Goal: Task Accomplishment & Management: Manage account settings

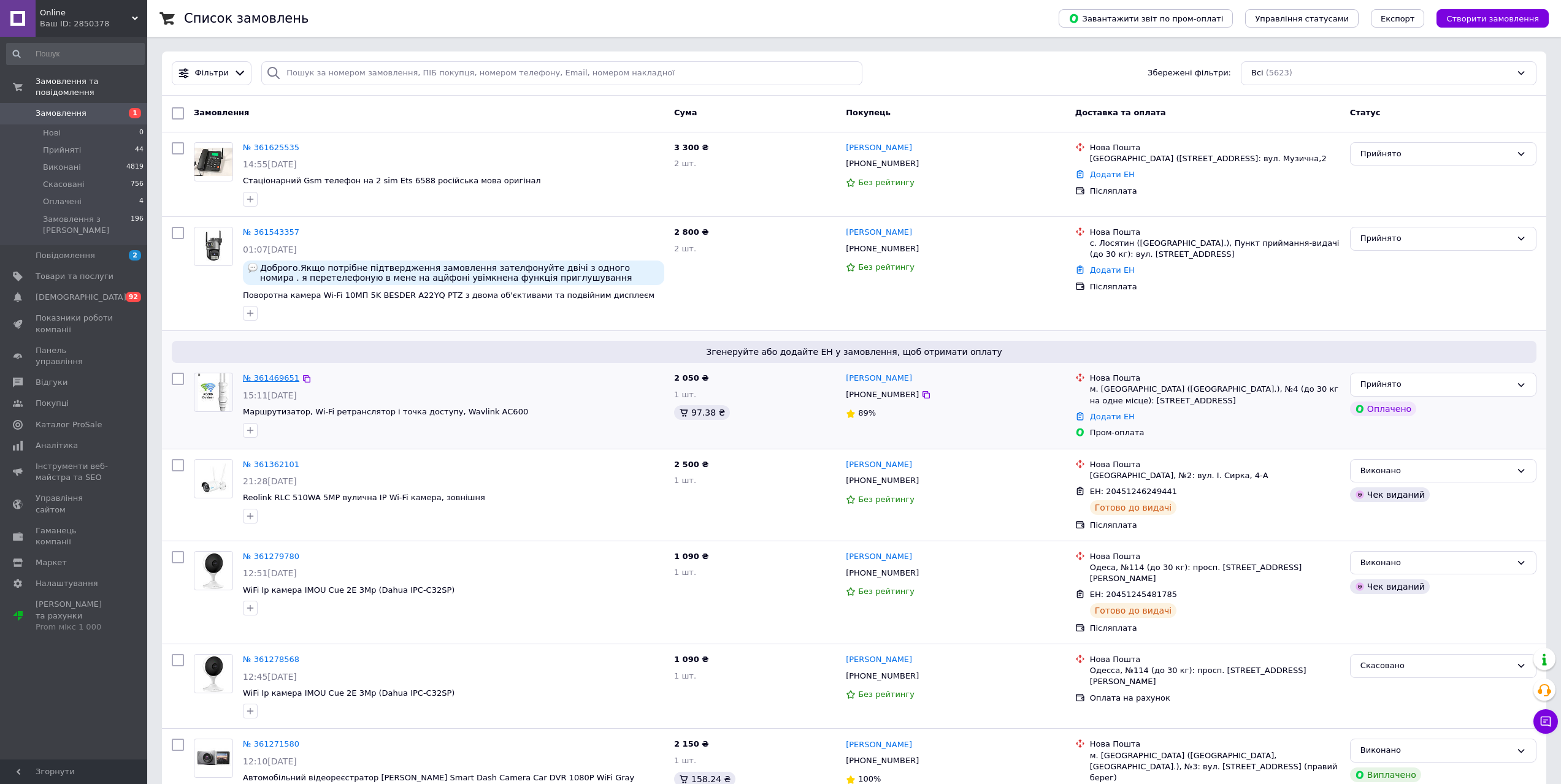
click at [268, 378] on link "№ 361469651" at bounding box center [271, 378] width 56 height 9
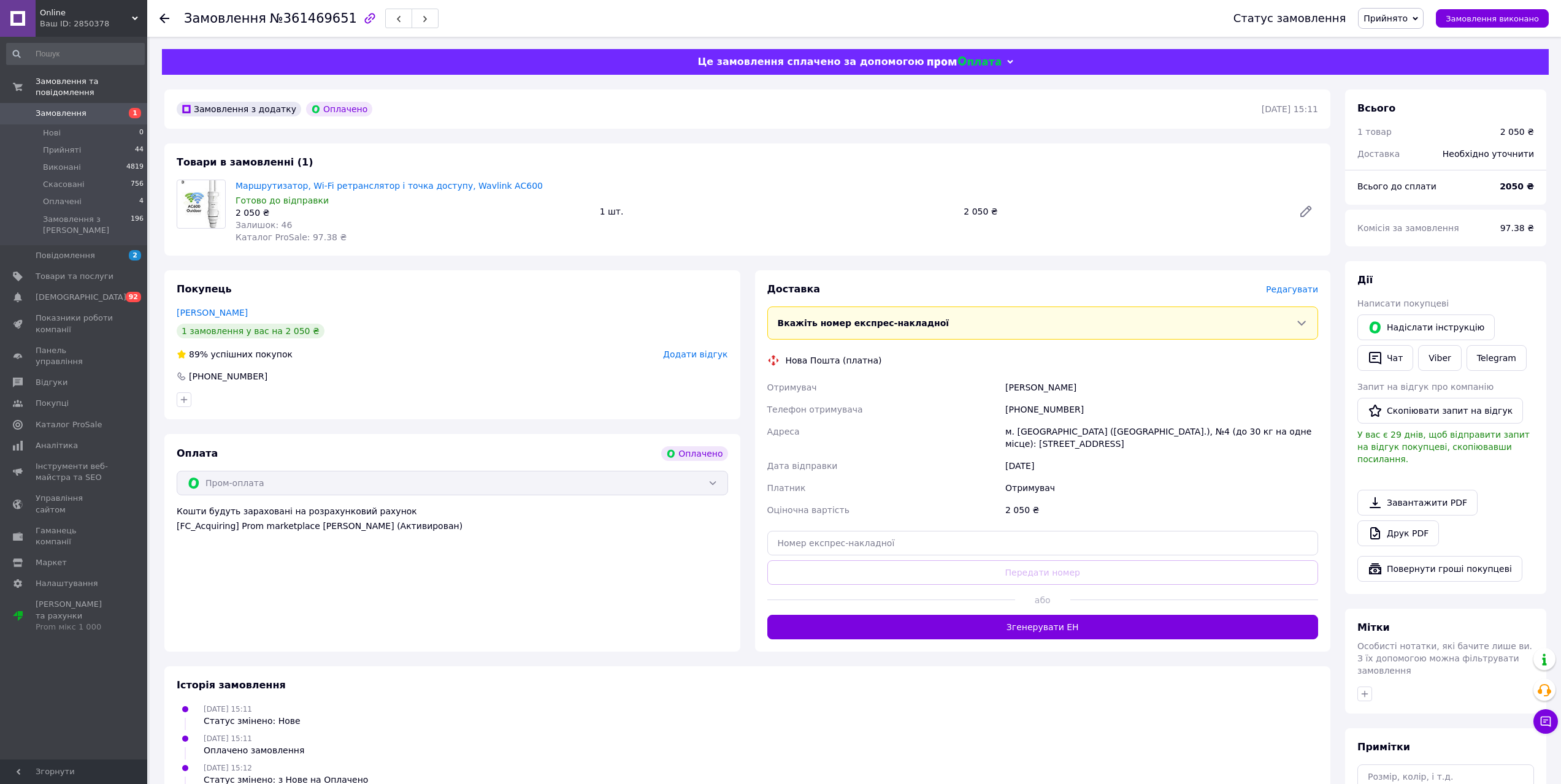
click at [1299, 291] on span "Редагувати" at bounding box center [1292, 289] width 52 height 10
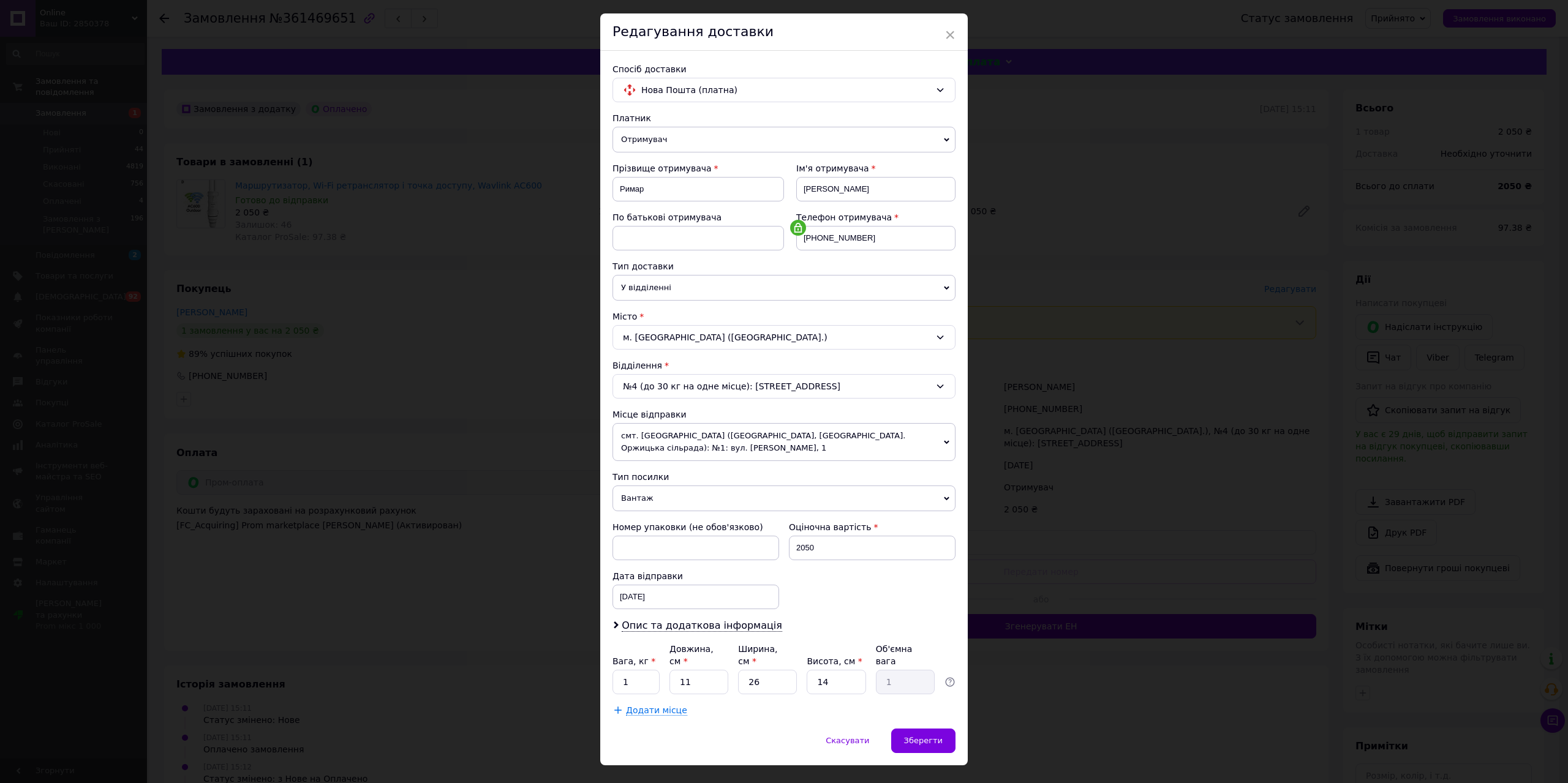
scroll to position [42, 0]
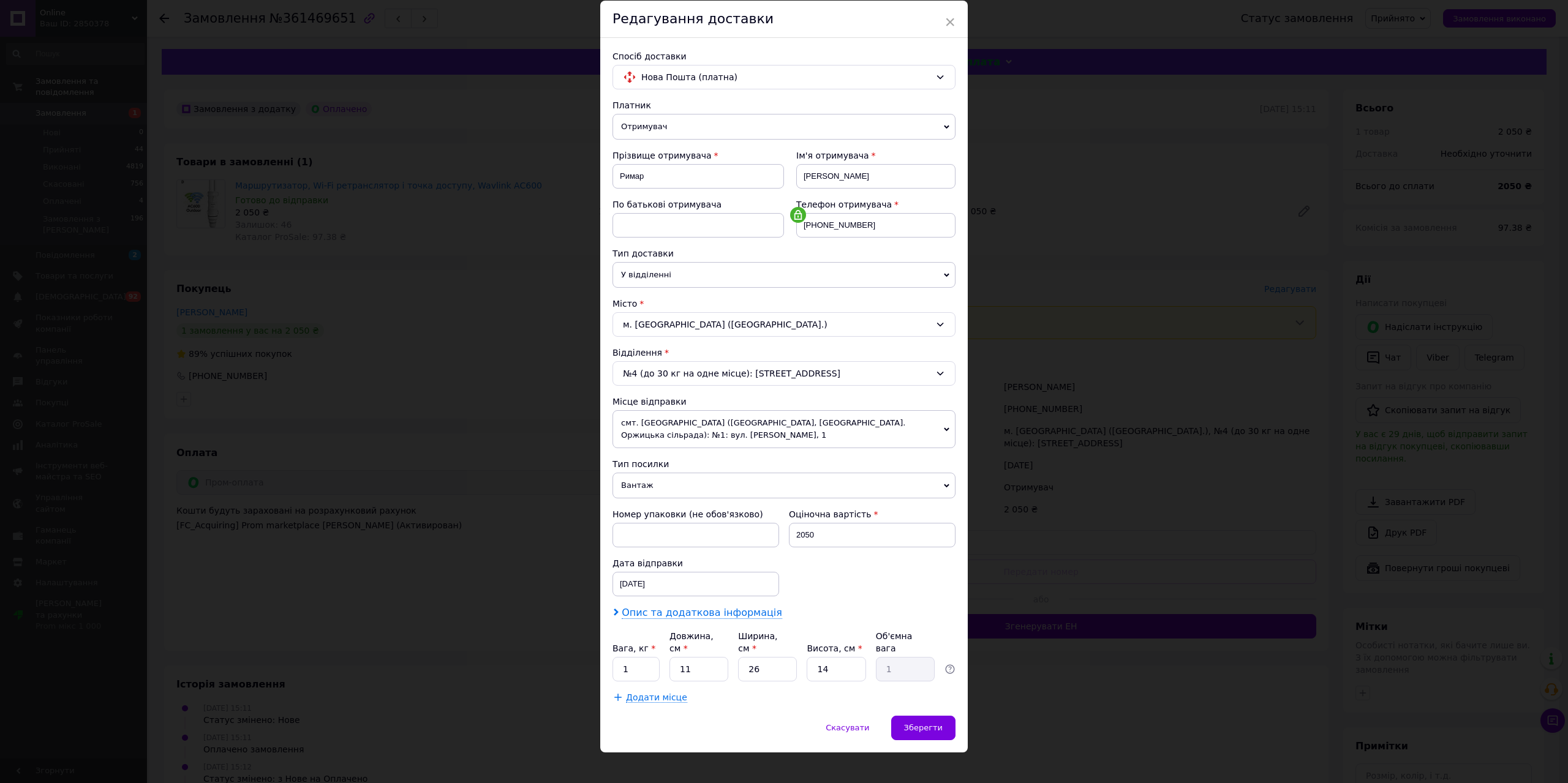
click at [701, 614] on span "Опис та додаткова інформація" at bounding box center [701, 612] width 160 height 12
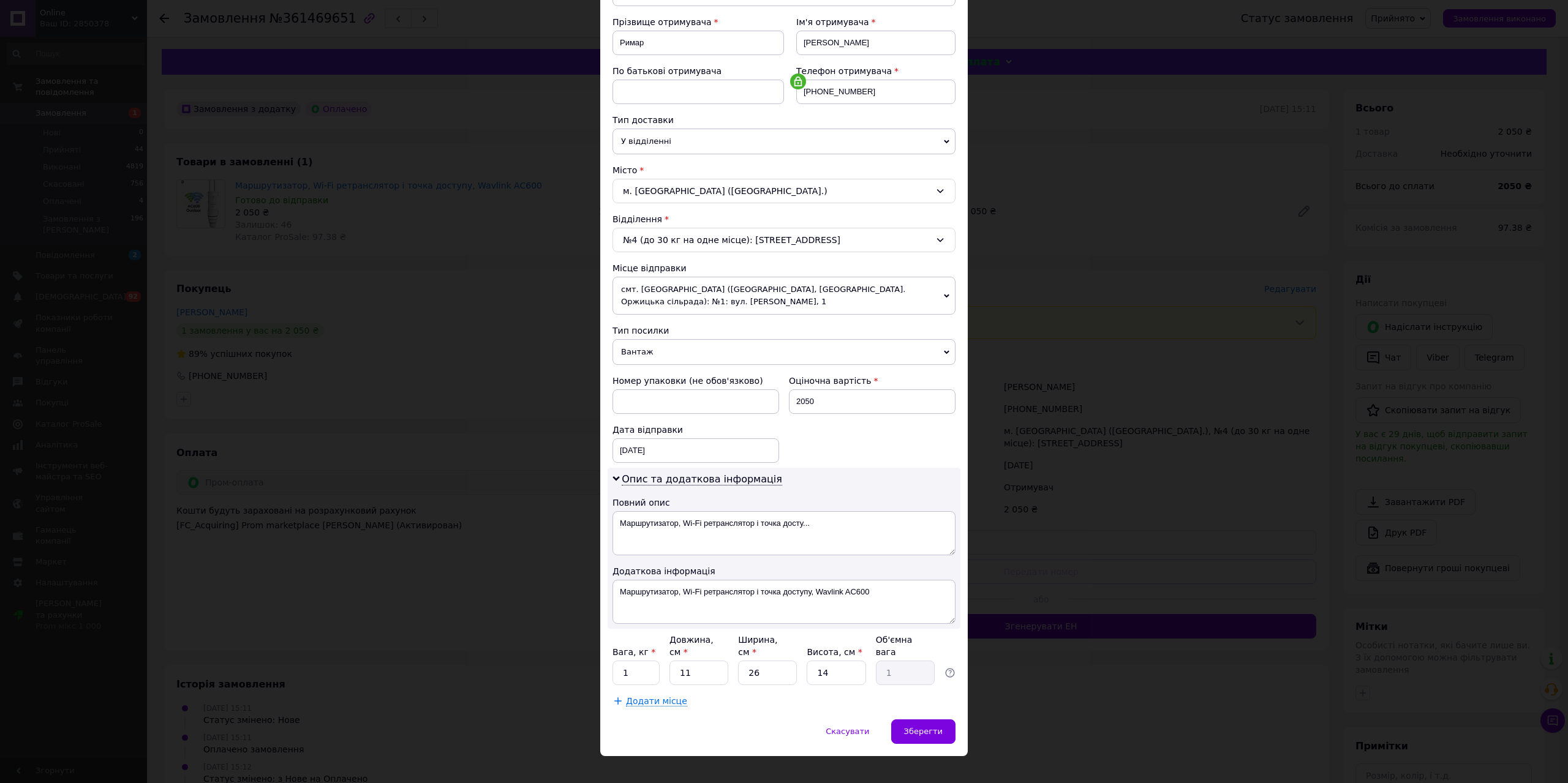
scroll to position [179, 0]
click at [947, 715] on div "Зберегти" at bounding box center [923, 728] width 64 height 25
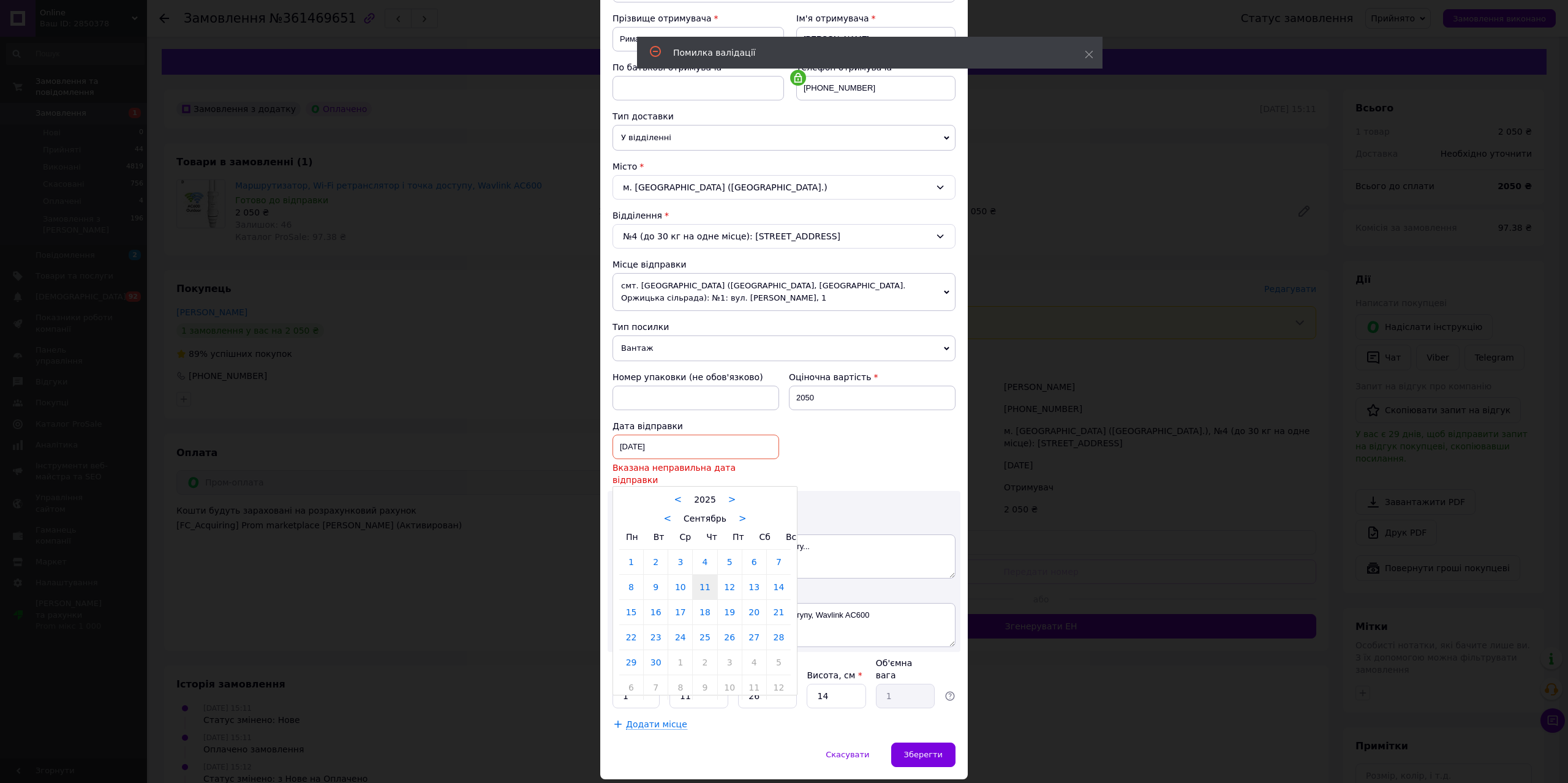
click at [682, 447] on div "11.09.2025 < 2025 > < Сентябрь > Пн Вт Ср Чт Пт Сб Вс 1 2 3 4 5 6 7 8 9 10 11 1…" at bounding box center [696, 447] width 167 height 25
click at [733, 576] on link "12" at bounding box center [730, 587] width 24 height 25
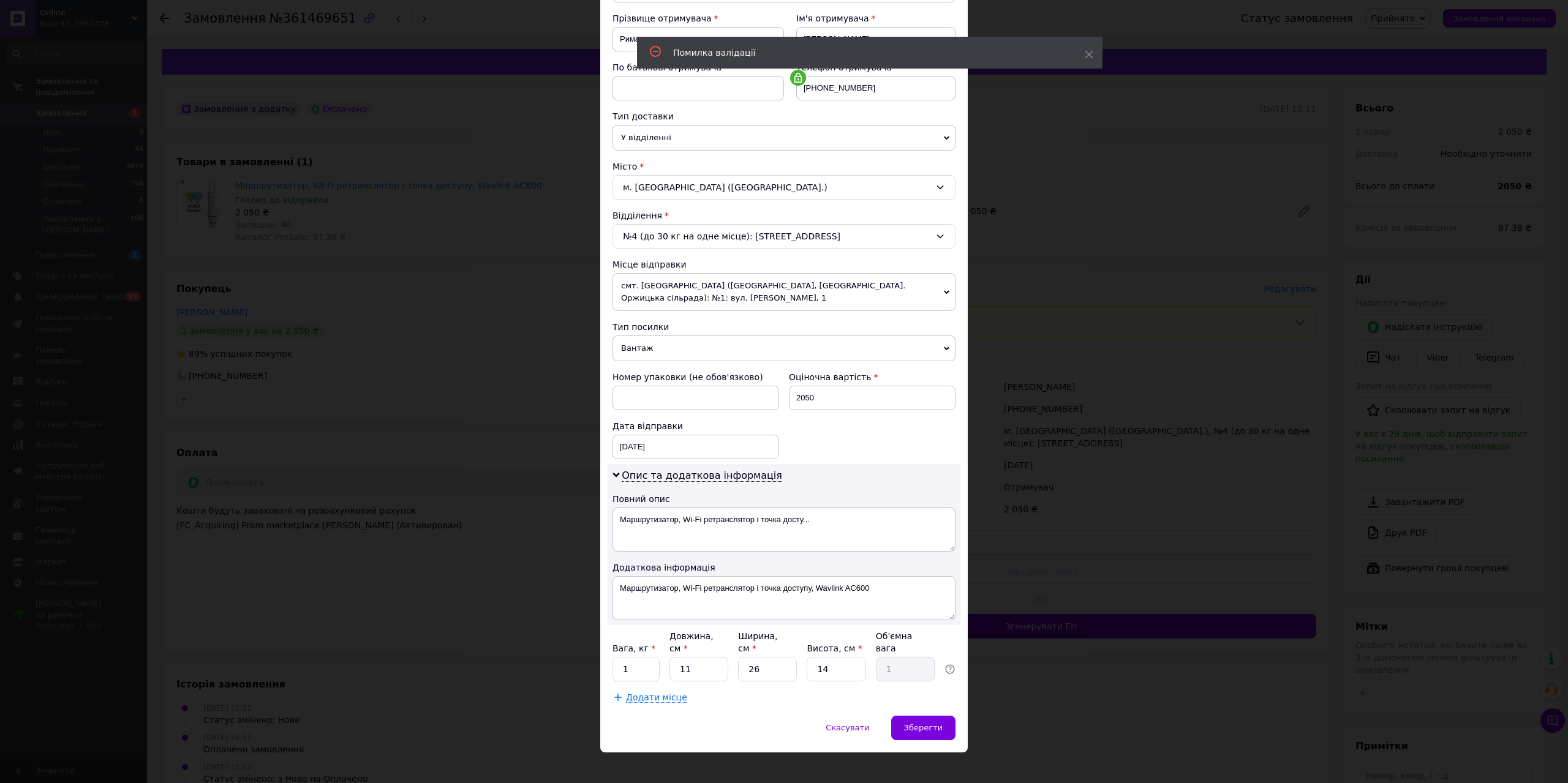
type input "[DATE]"
click at [917, 723] on span "Зберегти" at bounding box center [923, 727] width 39 height 9
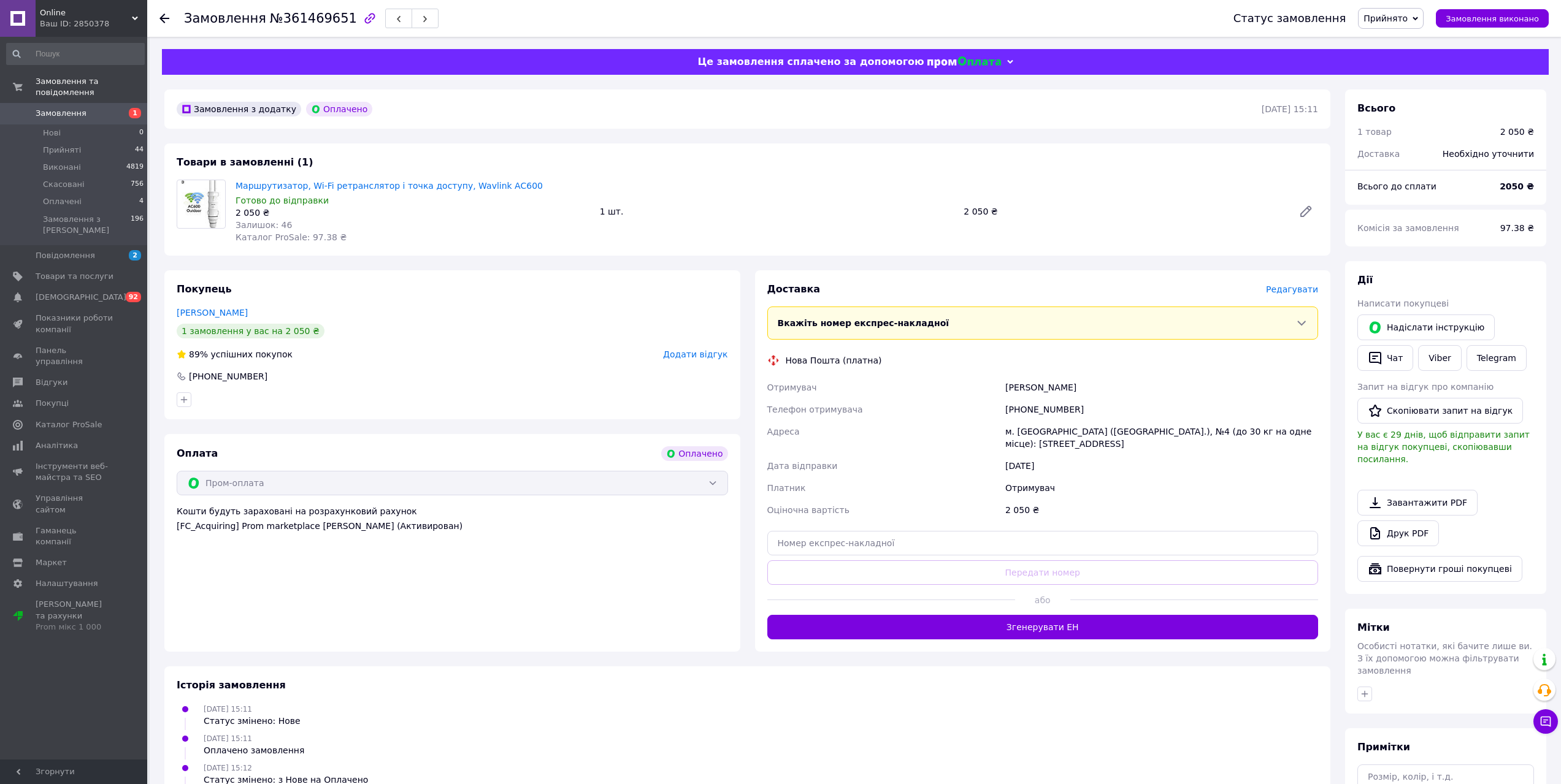
click at [1306, 287] on span "Редагувати" at bounding box center [1292, 289] width 52 height 10
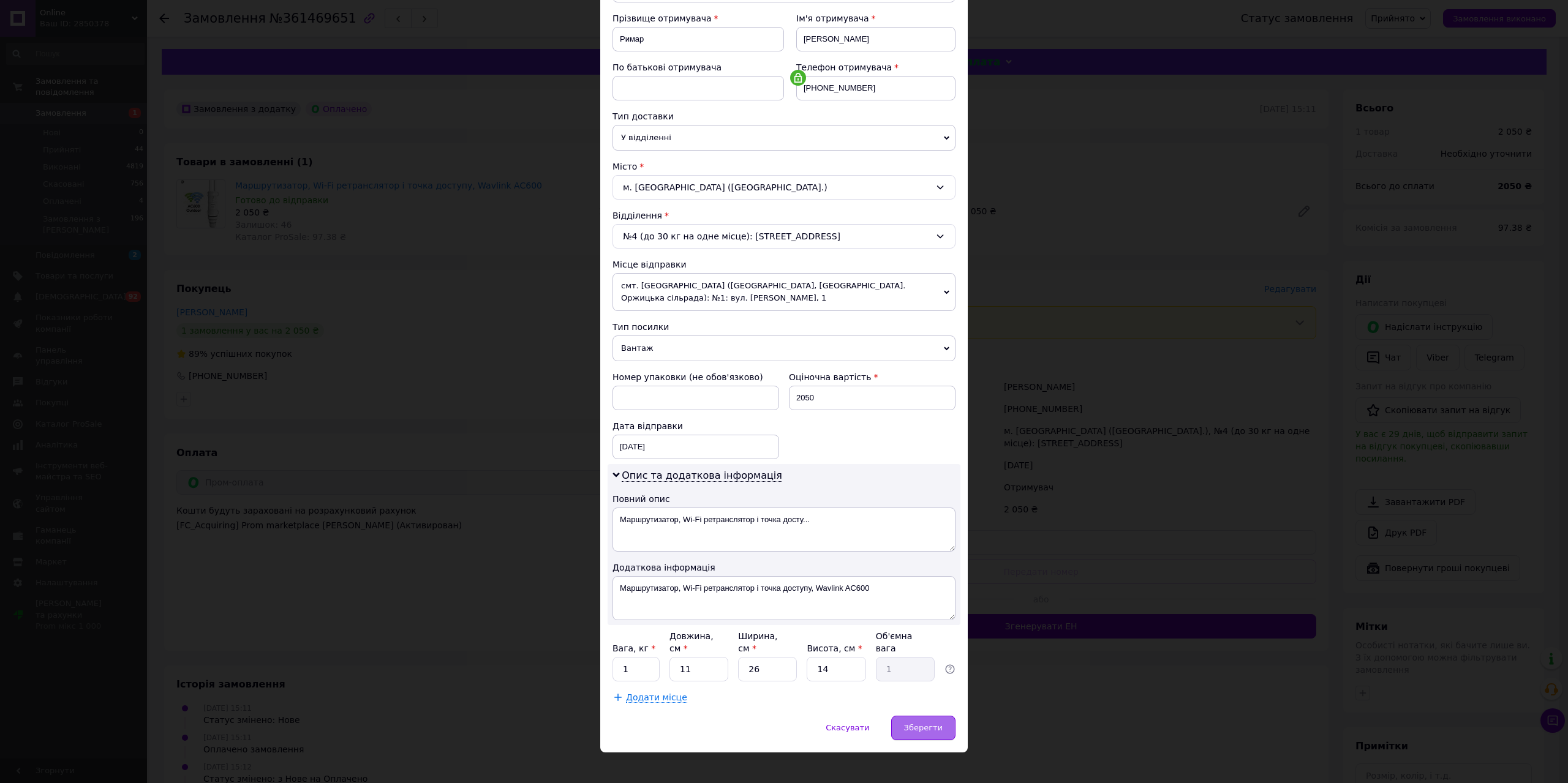
click at [936, 723] on span "Зберегти" at bounding box center [923, 727] width 39 height 9
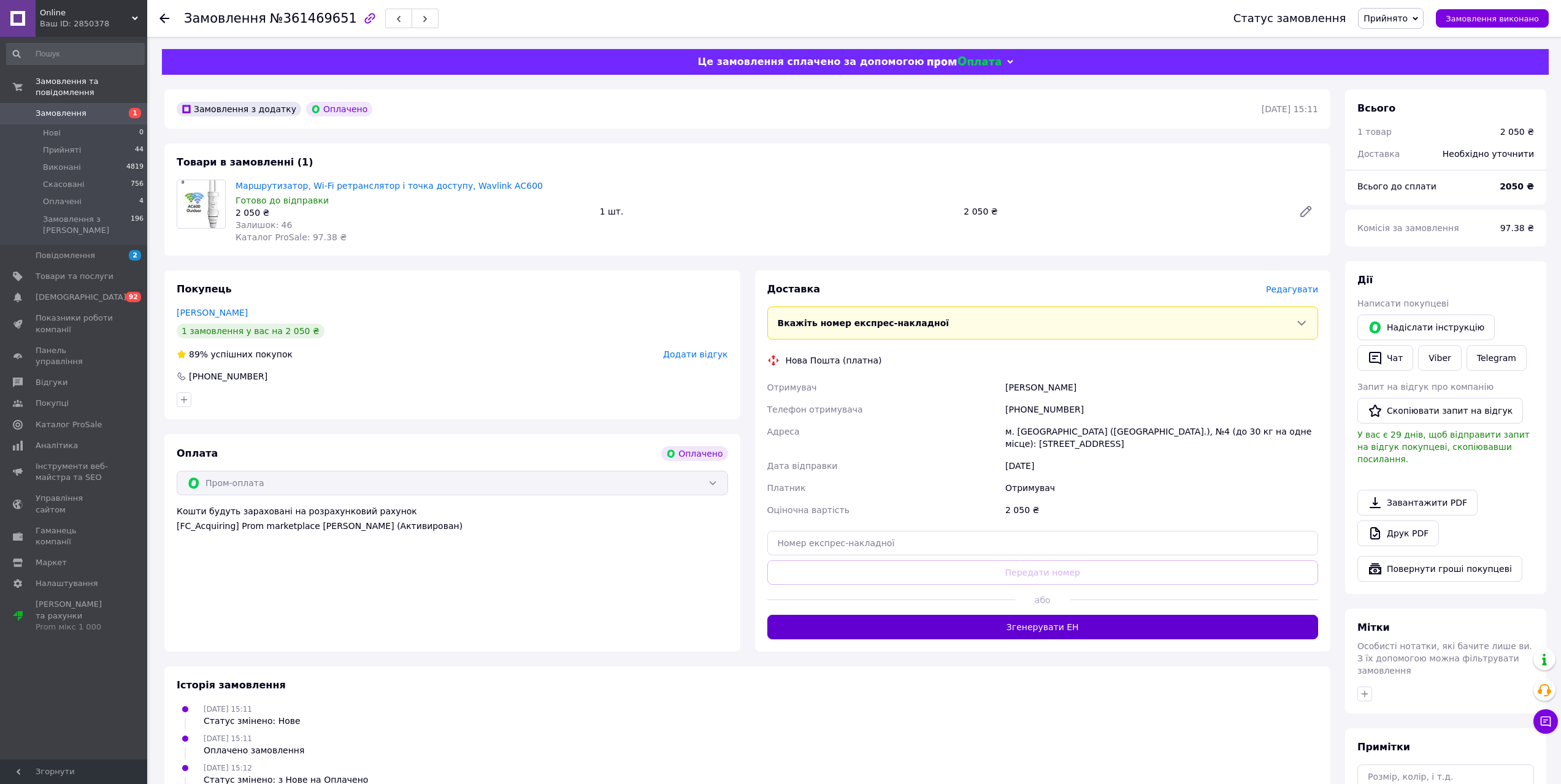
click at [1056, 624] on button "Згенерувати ЕН" at bounding box center [1042, 627] width 551 height 25
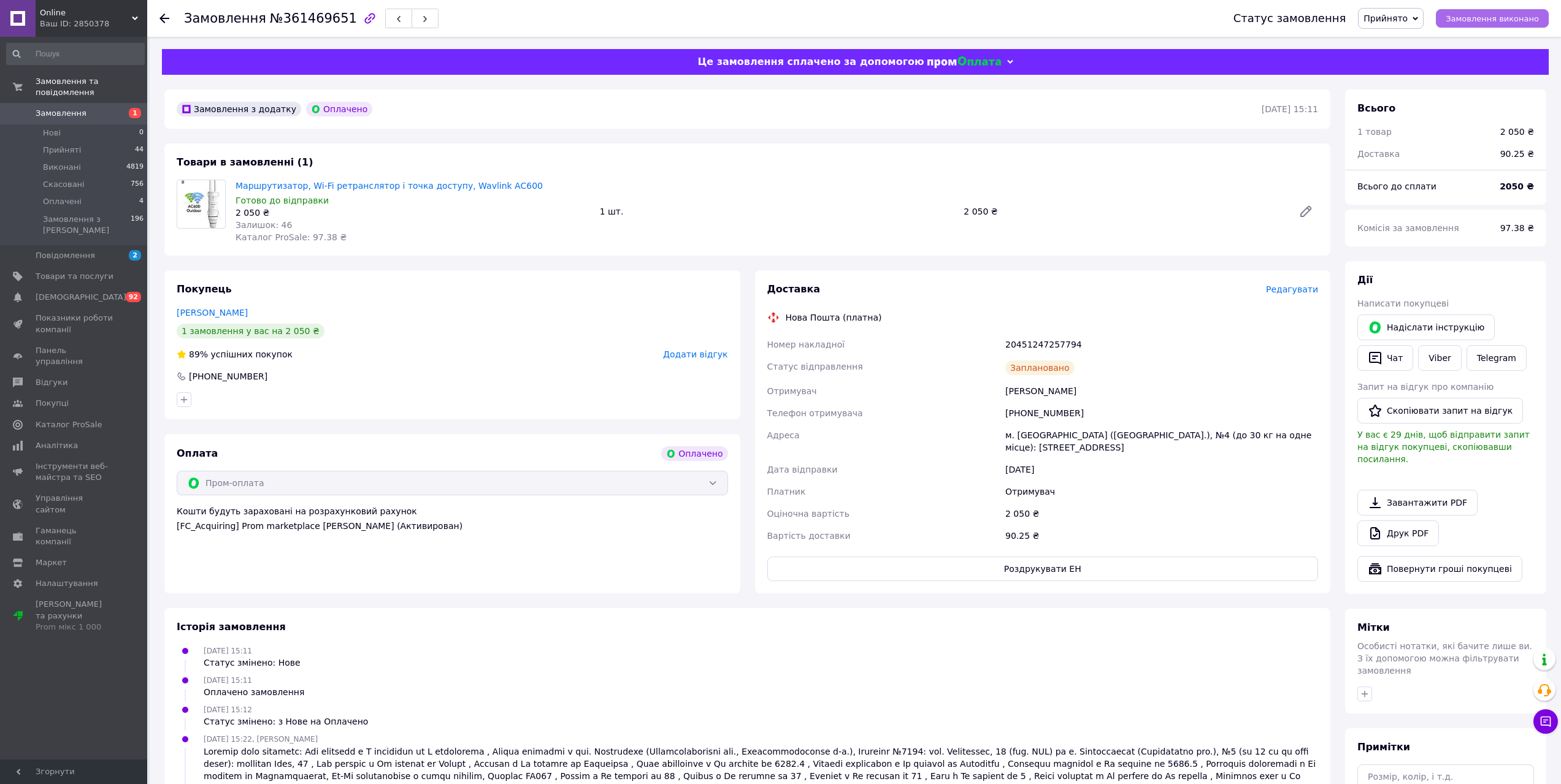
click at [1487, 21] on span "Замовлення виконано" at bounding box center [1492, 18] width 93 height 9
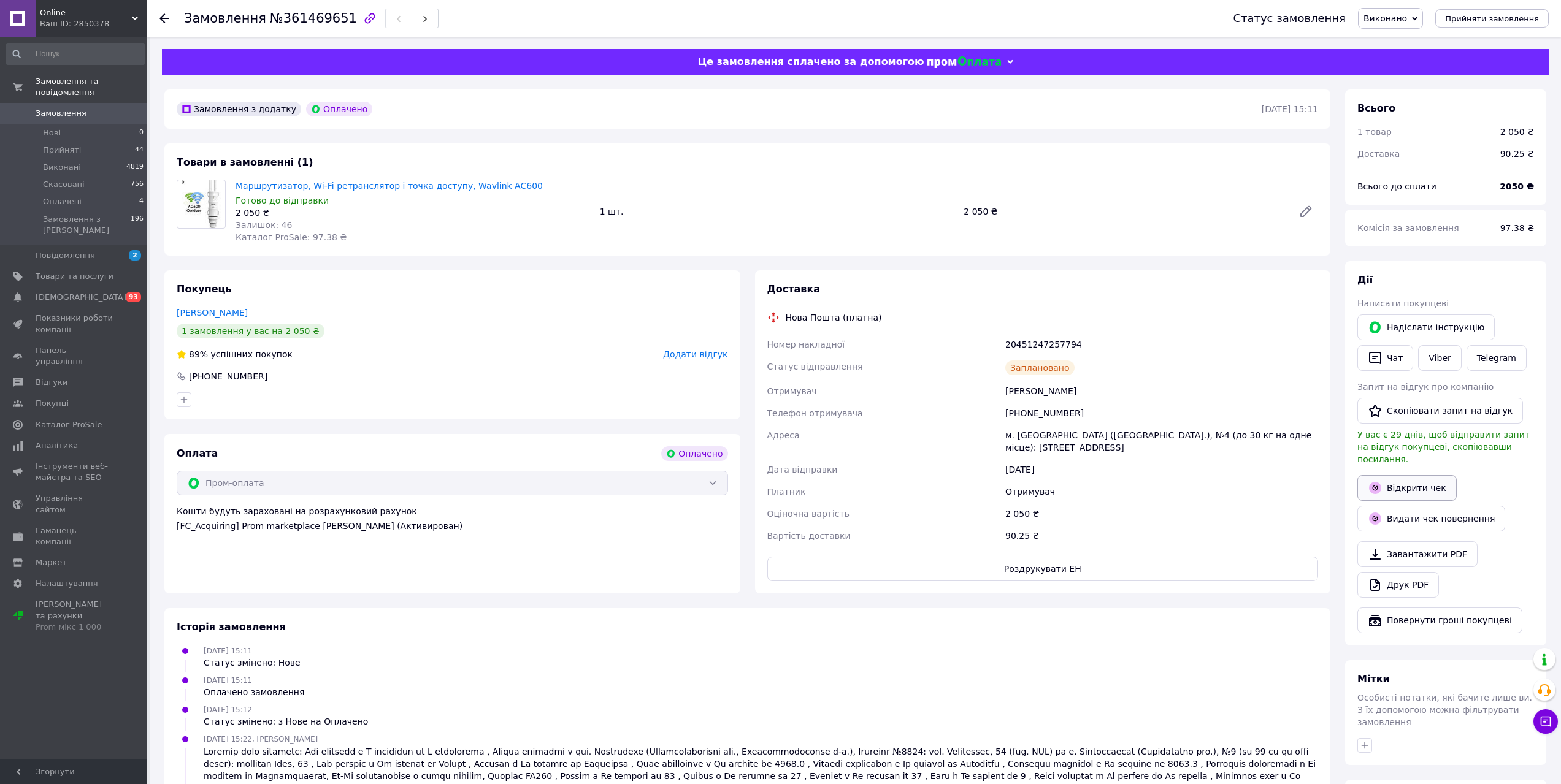
click at [1402, 479] on link "Відкрити чек" at bounding box center [1406, 487] width 99 height 26
click at [68, 108] on span "Замовлення" at bounding box center [61, 113] width 51 height 11
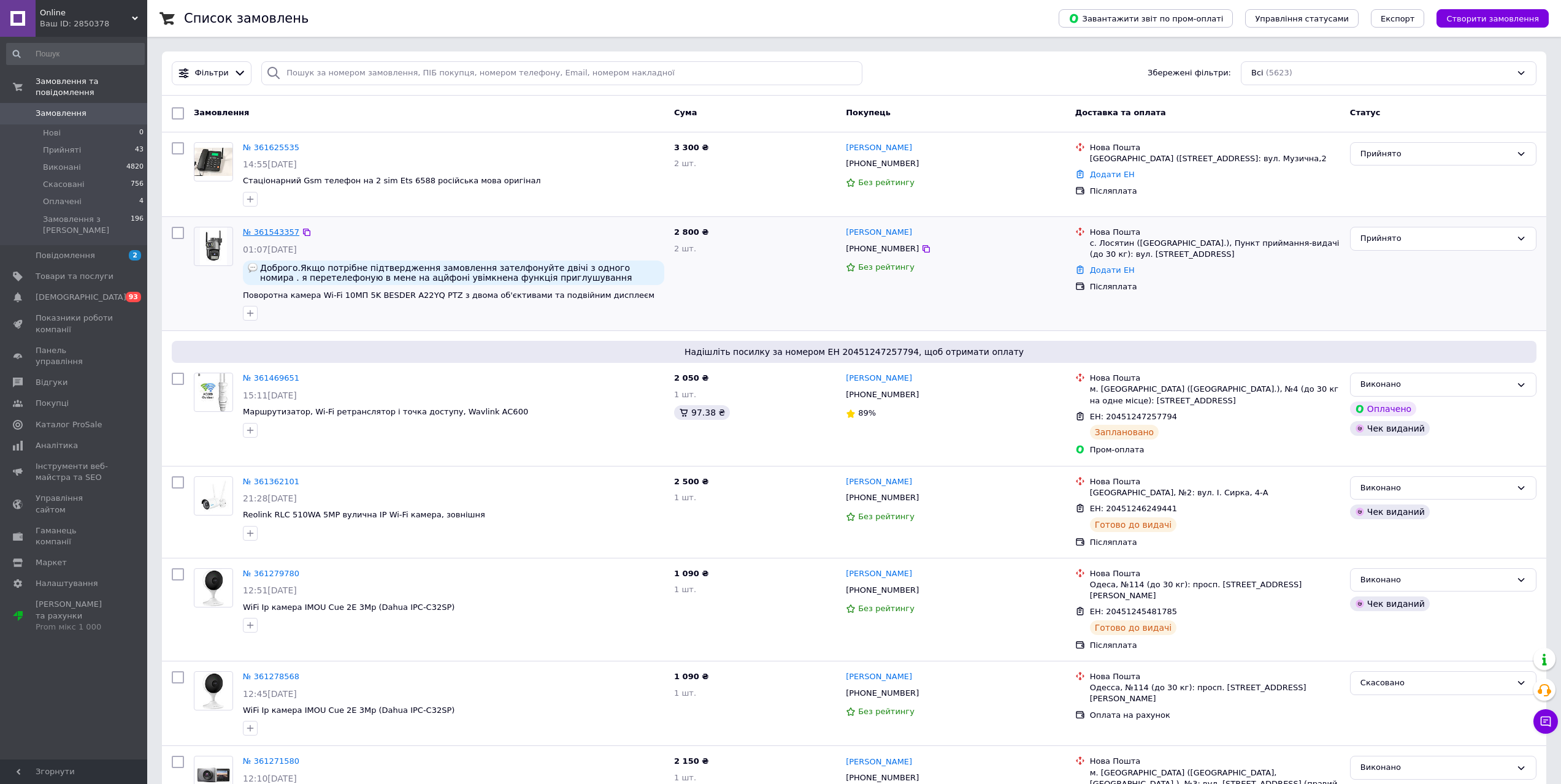
click at [264, 230] on link "№ 361543357" at bounding box center [271, 231] width 56 height 9
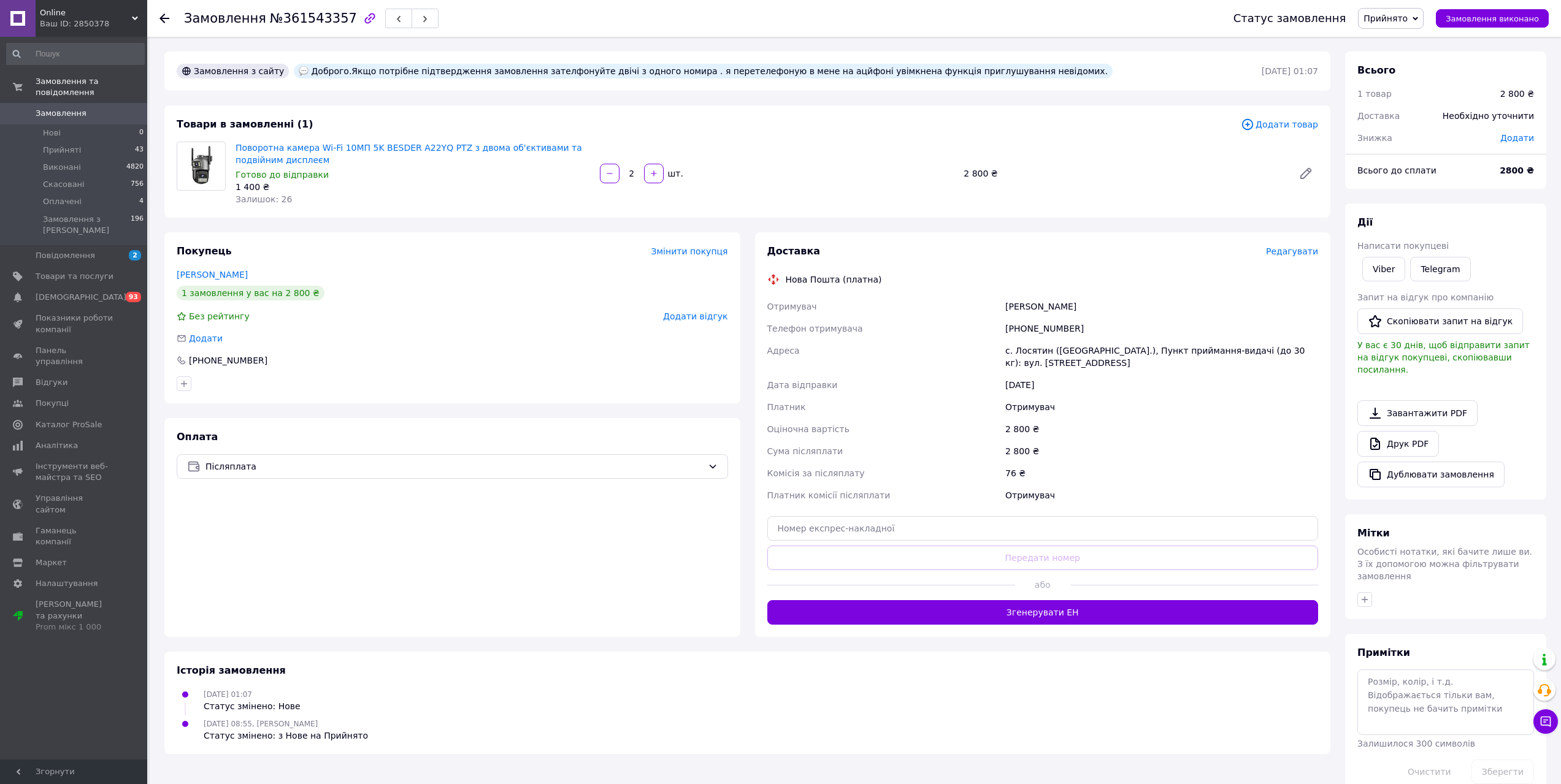
click at [1297, 252] on span "Редагувати" at bounding box center [1292, 251] width 52 height 10
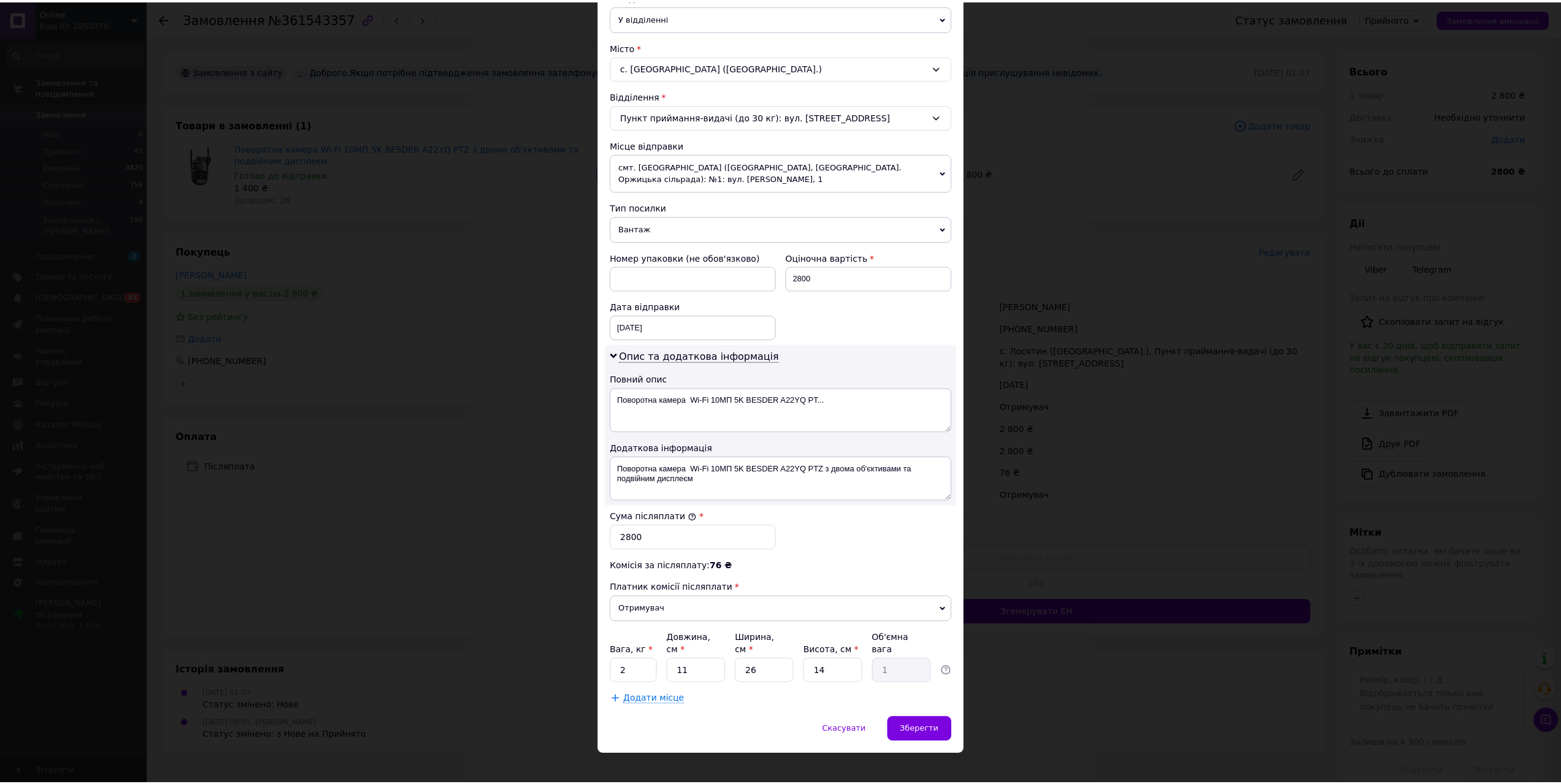
scroll to position [301, 0]
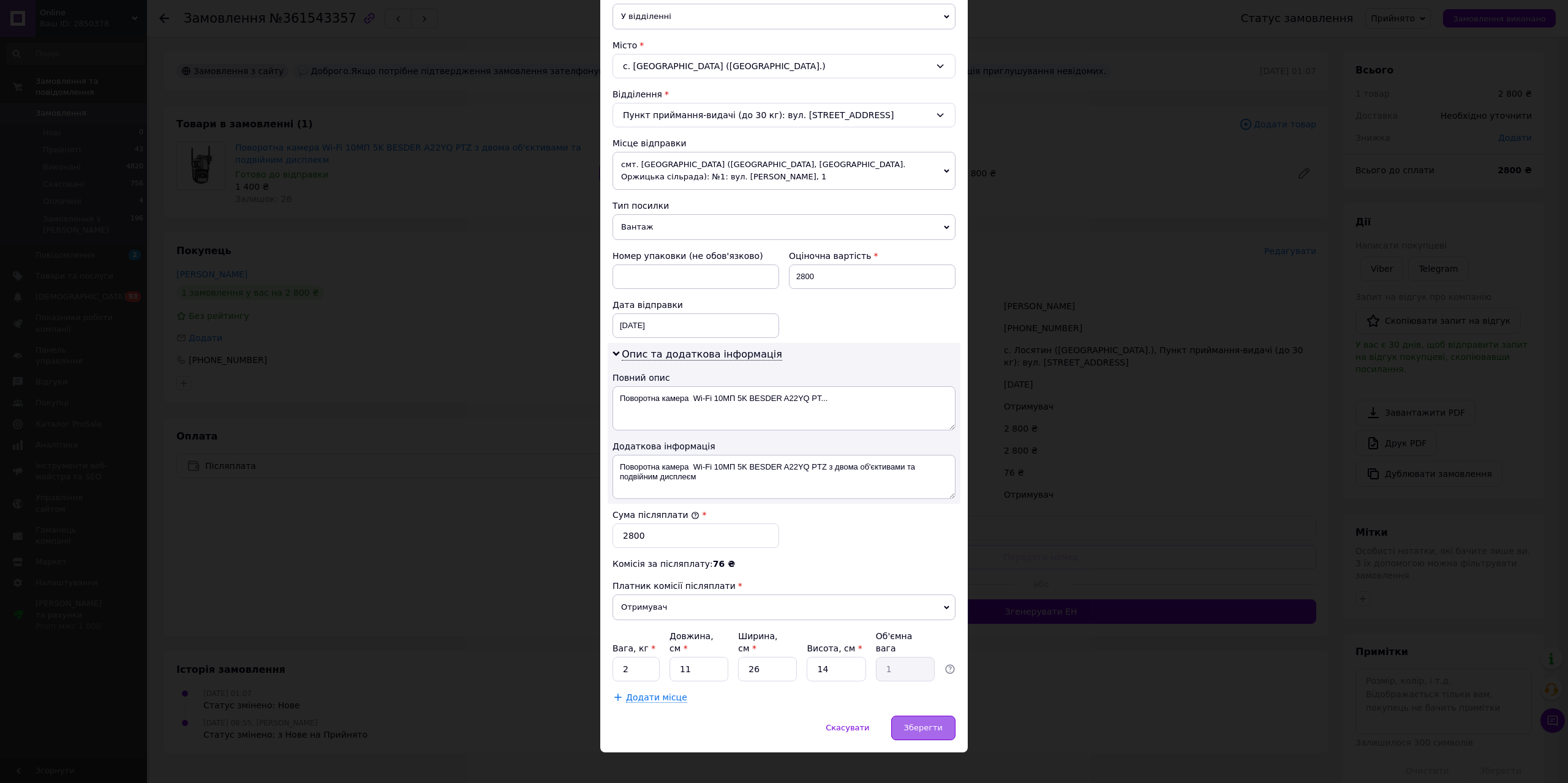
click at [937, 723] on span "Зберегти" at bounding box center [923, 727] width 39 height 9
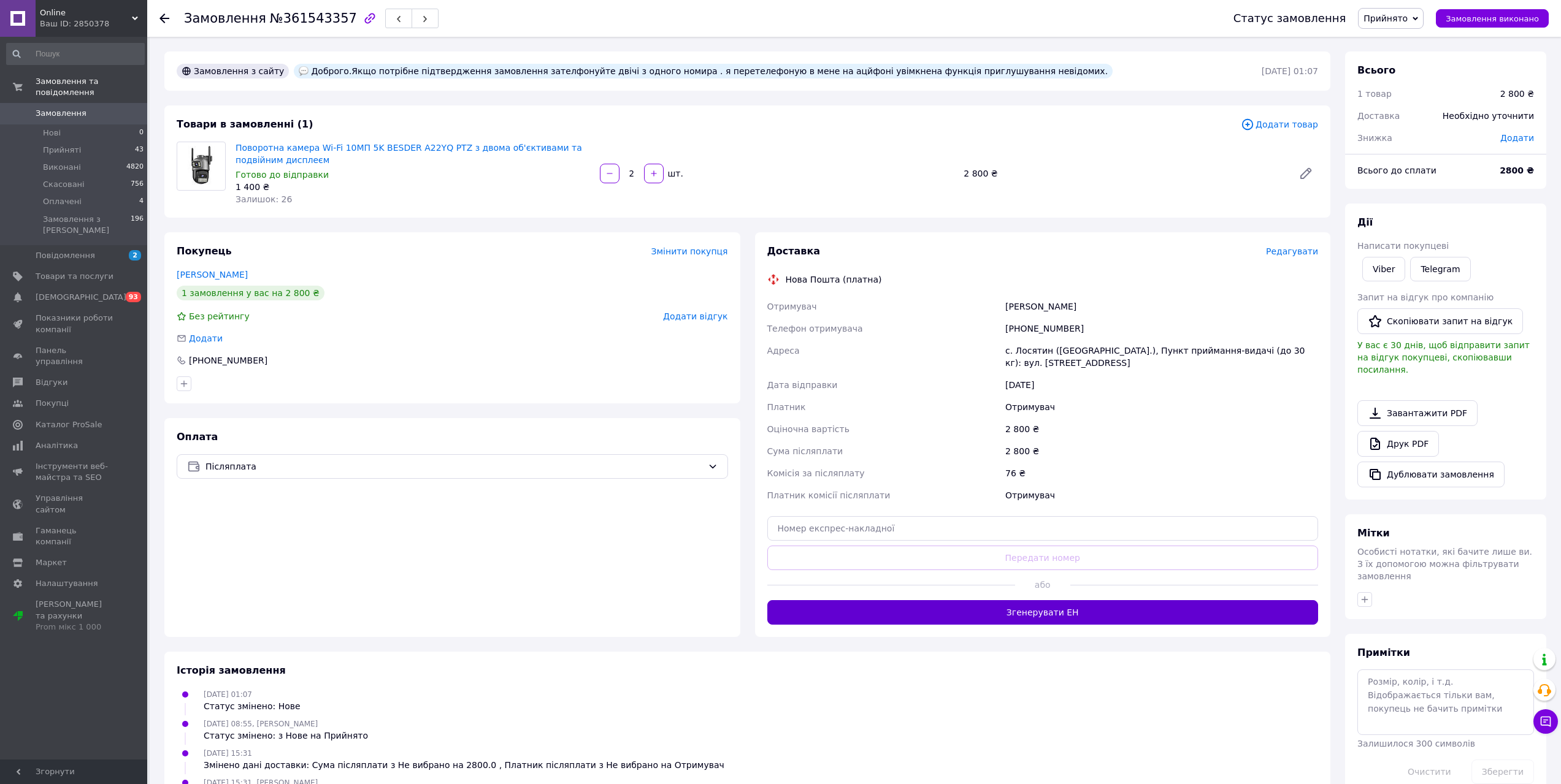
click at [1040, 617] on button "Згенерувати ЕН" at bounding box center [1042, 612] width 551 height 25
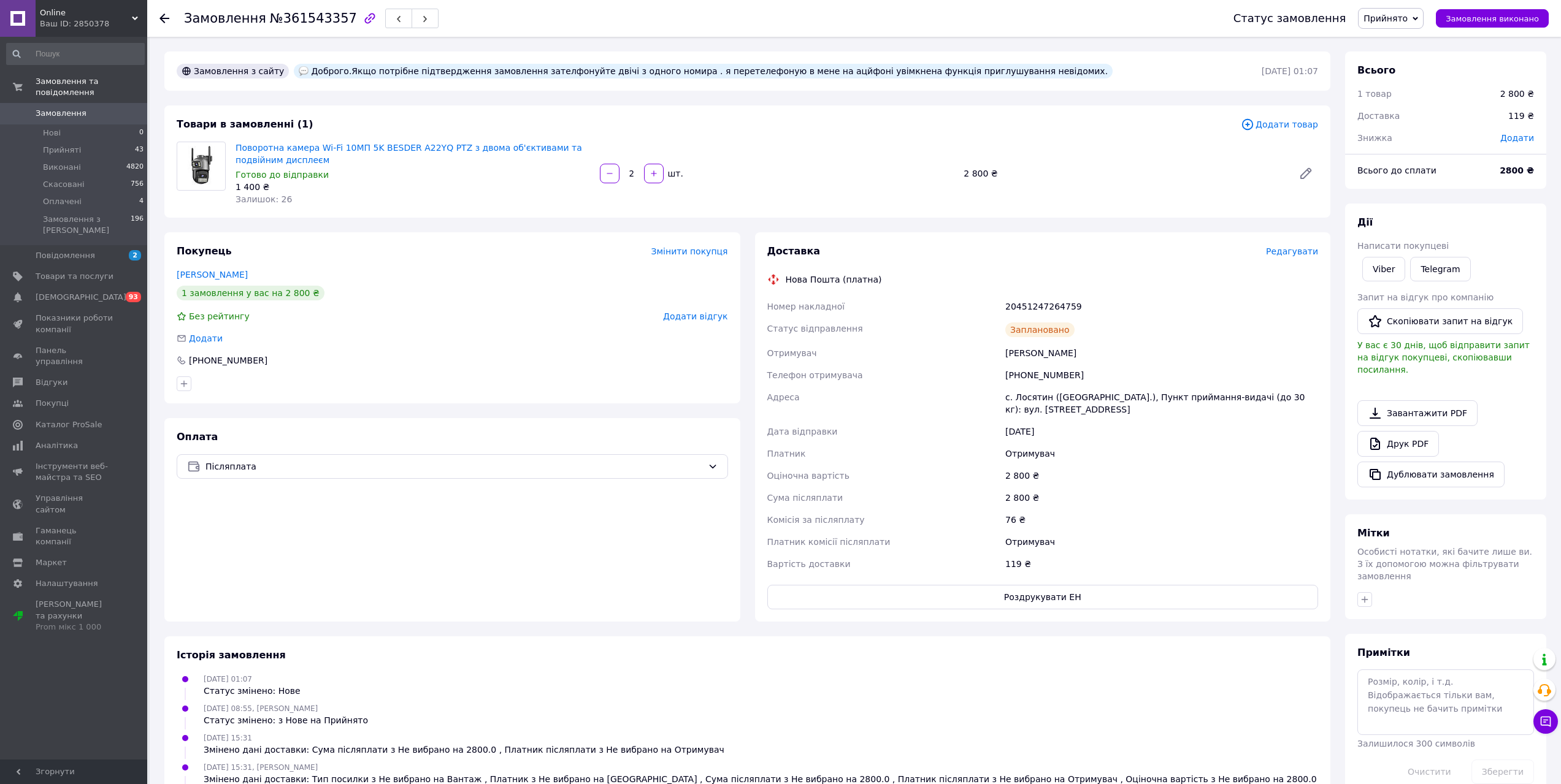
drag, startPoint x: 1521, startPoint y: 19, endPoint x: 1455, endPoint y: 85, distance: 93.3
click at [1521, 21] on span "Замовлення виконано" at bounding box center [1492, 18] width 93 height 9
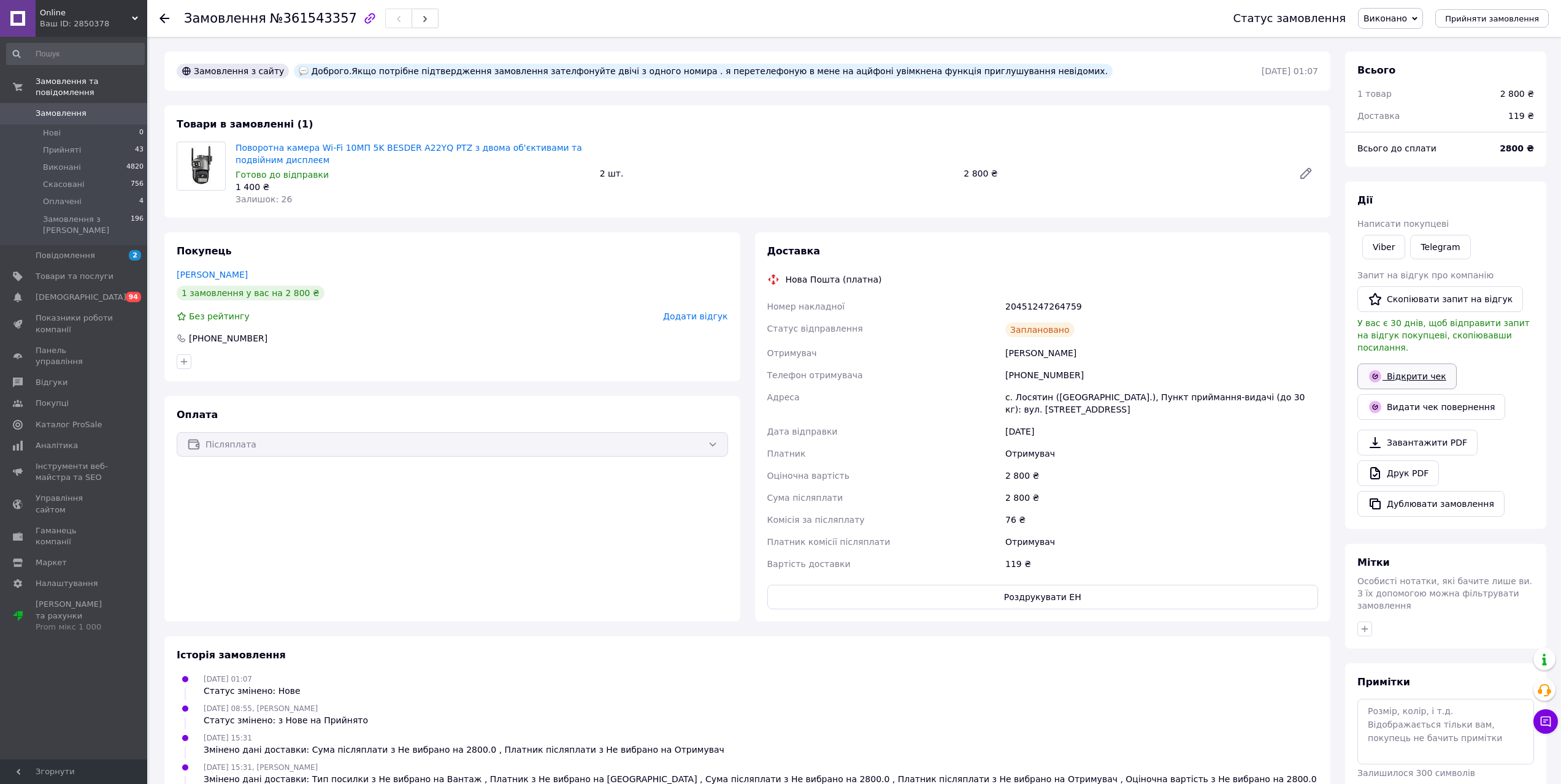
click at [1410, 370] on link "Відкрити чек" at bounding box center [1406, 376] width 99 height 26
click at [71, 108] on span "Замовлення" at bounding box center [61, 113] width 51 height 11
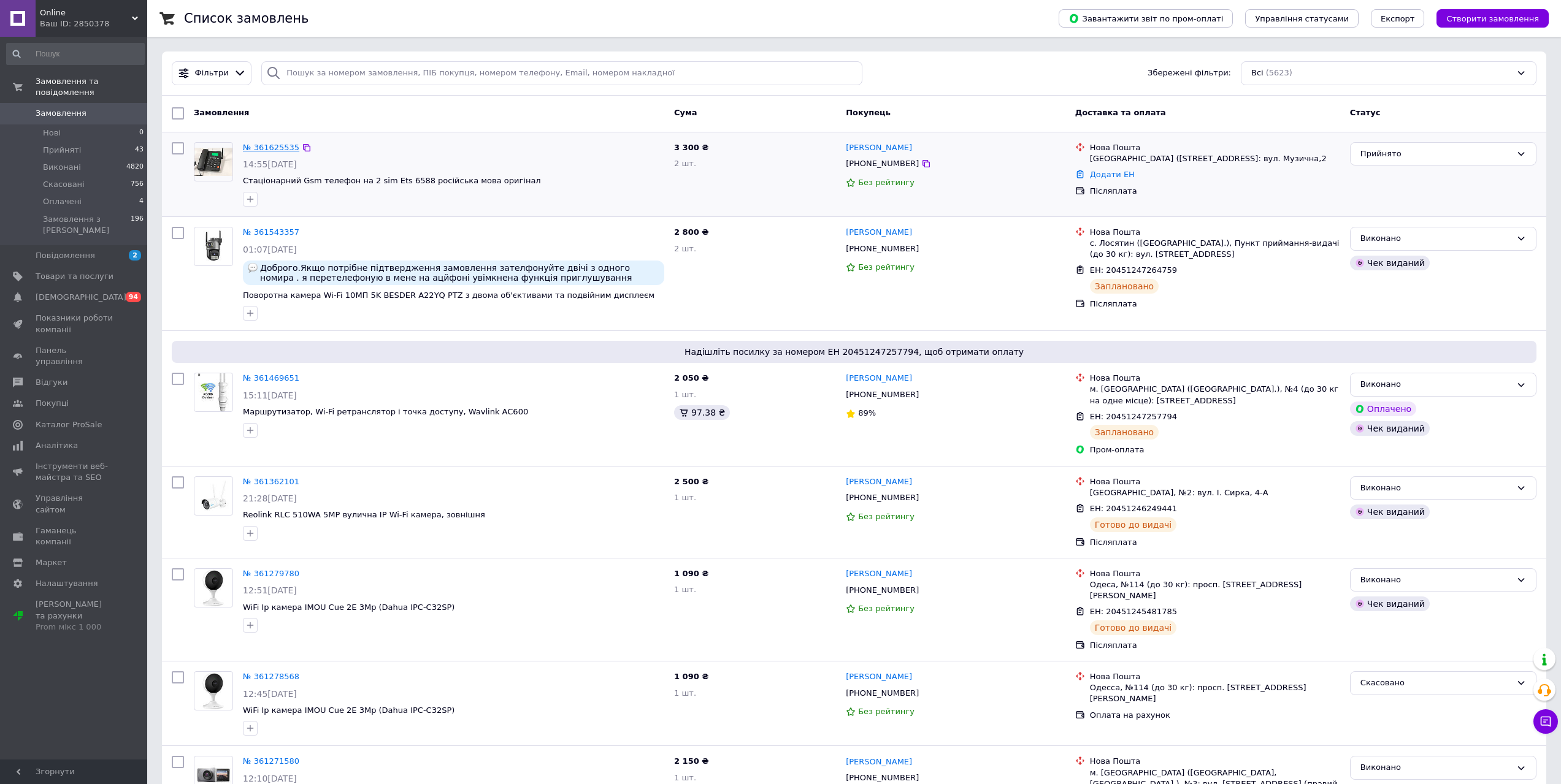
click at [257, 149] on link "№ 361625535" at bounding box center [271, 147] width 56 height 9
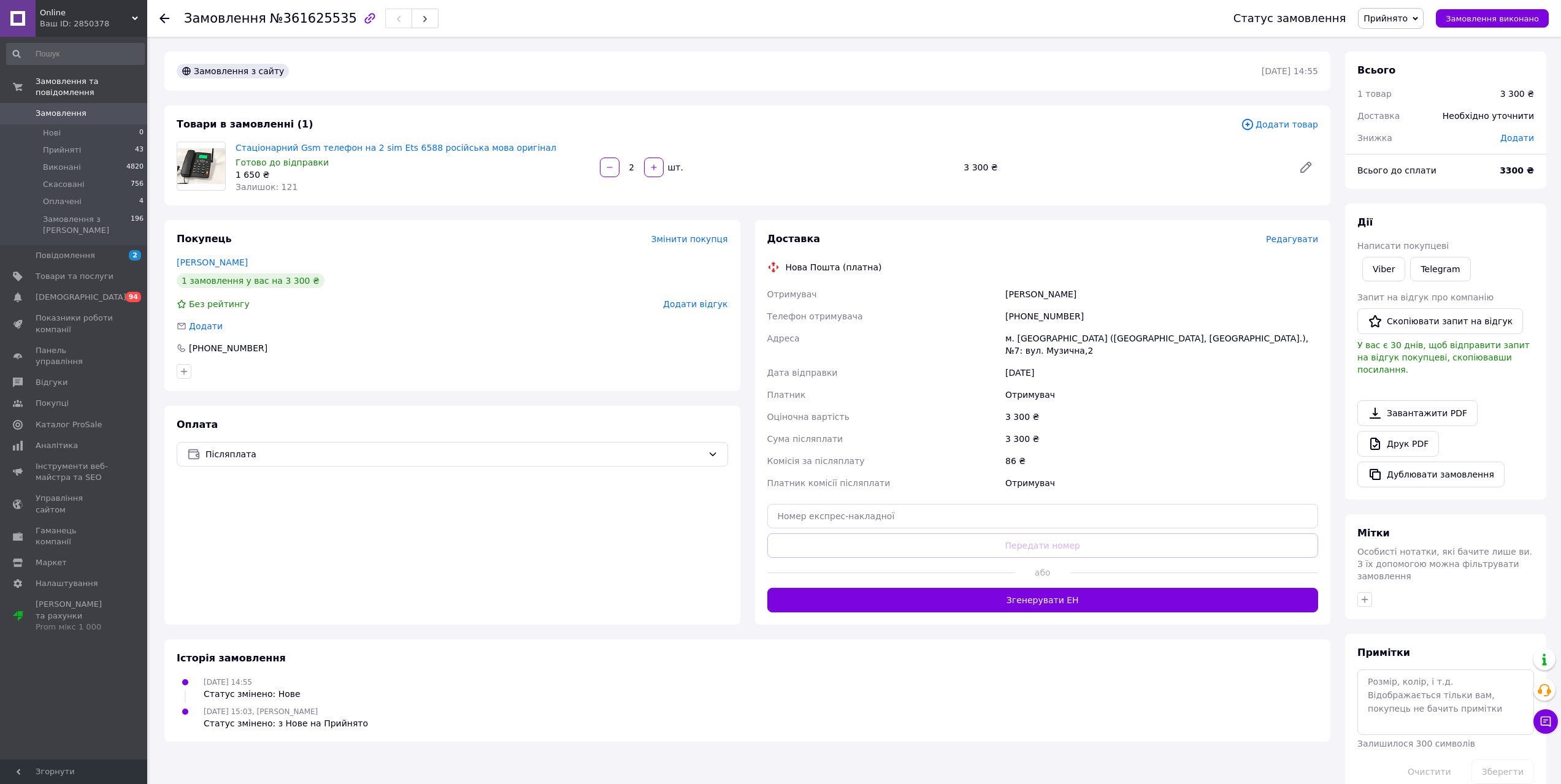
click at [1304, 239] on span "Редагувати" at bounding box center [1292, 239] width 52 height 10
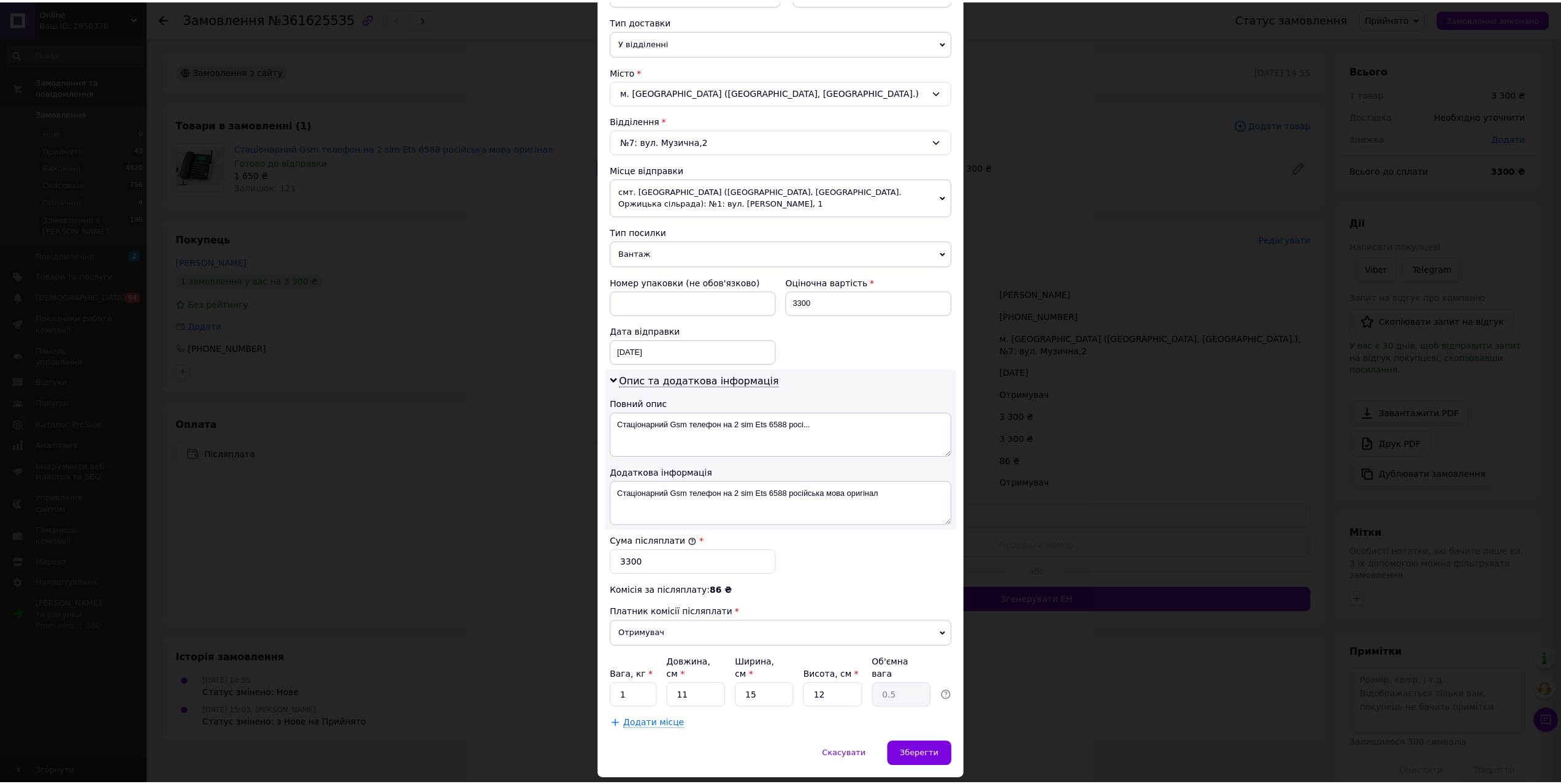
scroll to position [301, 0]
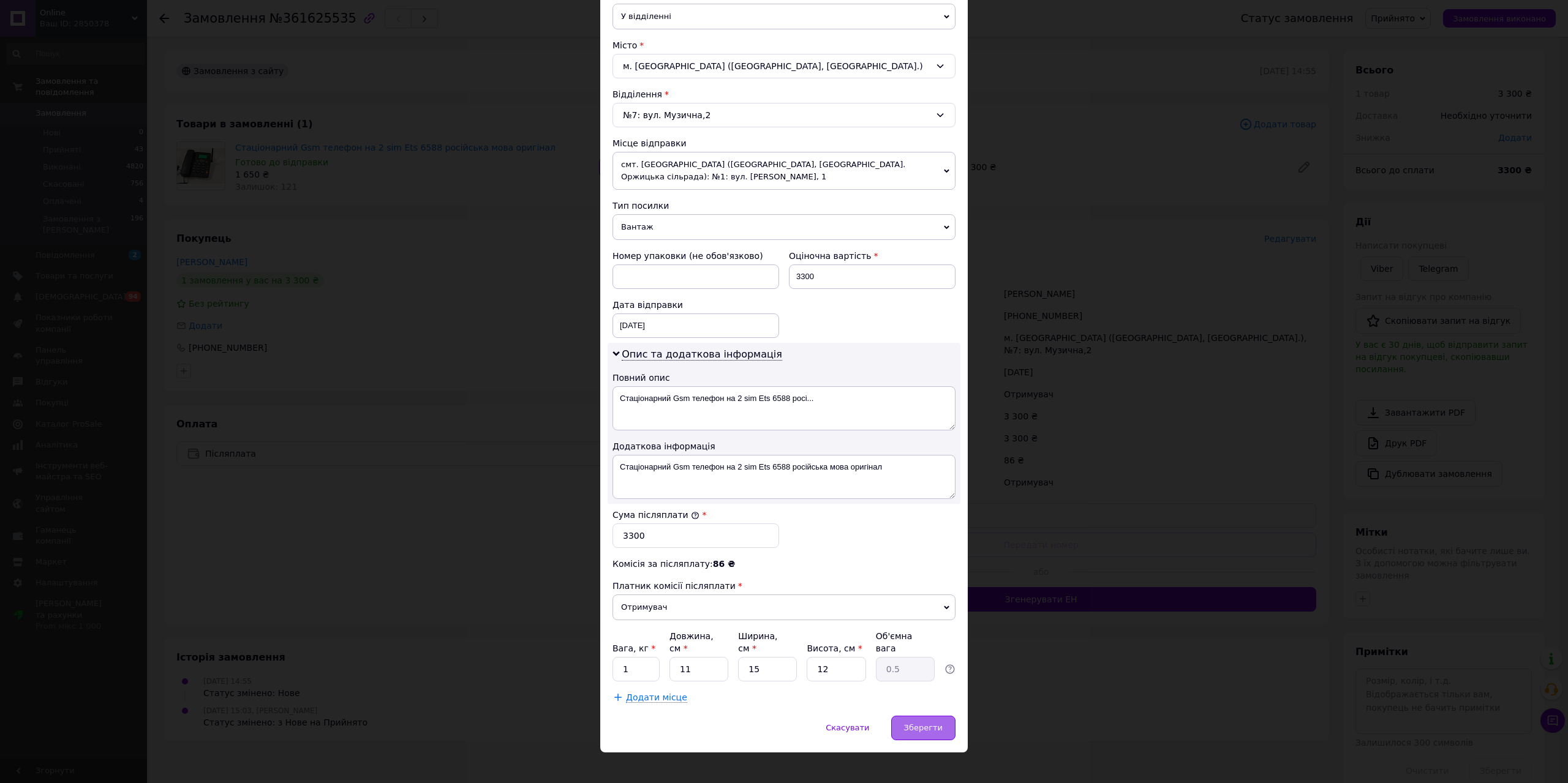
click at [919, 723] on span "Зберегти" at bounding box center [923, 727] width 39 height 9
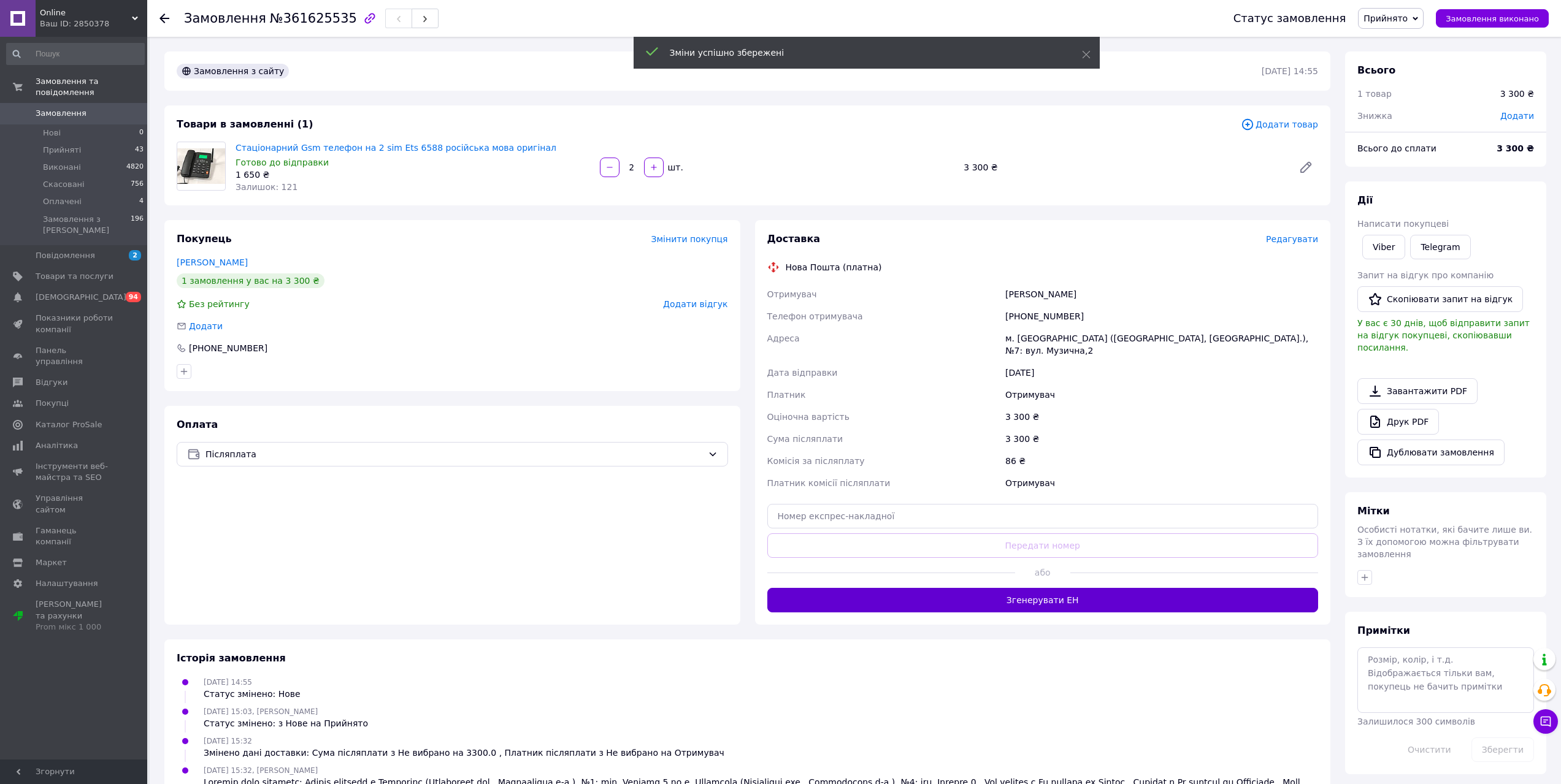
click at [1030, 588] on button "Згенерувати ЕН" at bounding box center [1042, 601] width 551 height 25
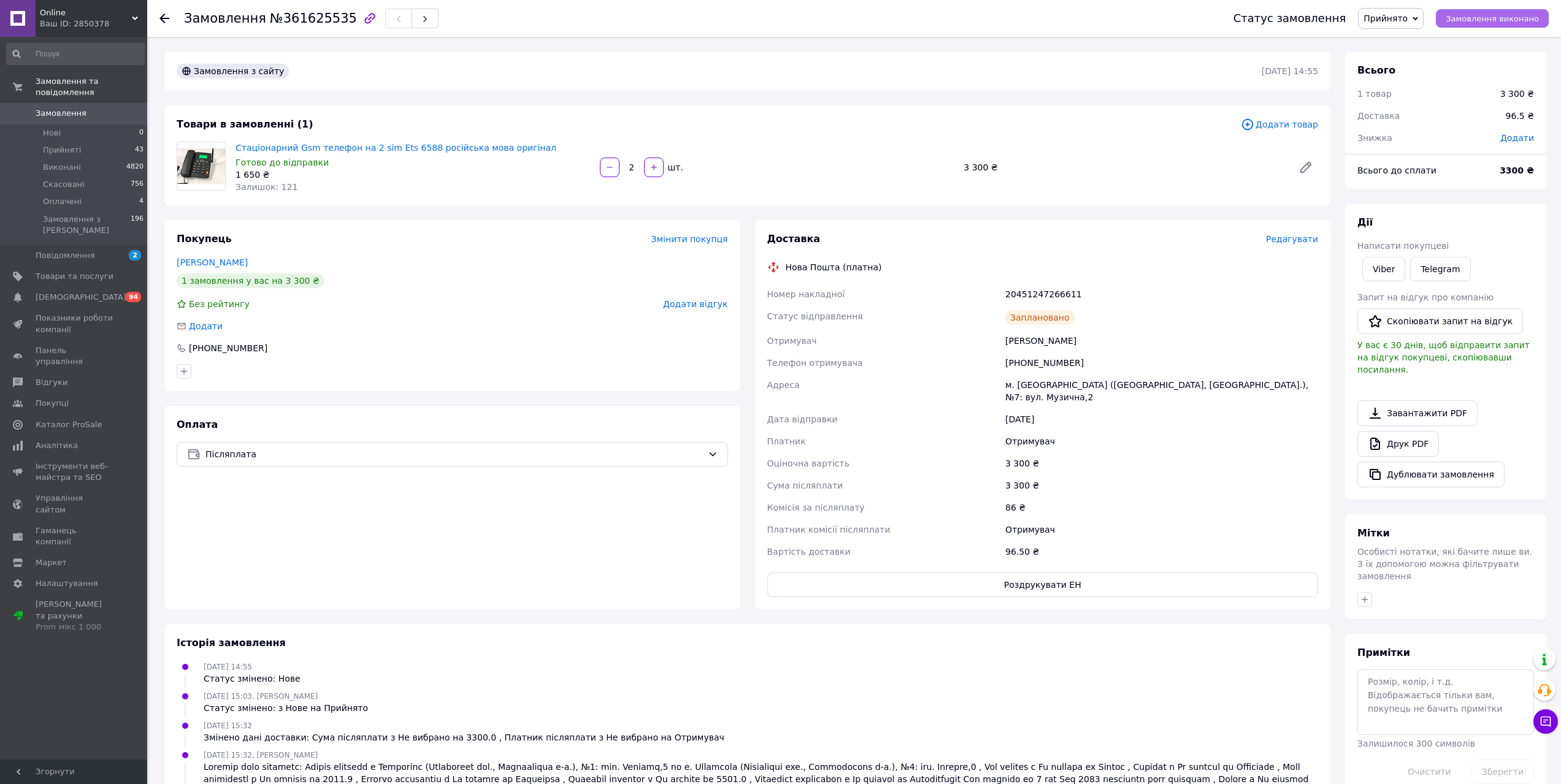
click at [1473, 16] on span "Замовлення виконано" at bounding box center [1492, 18] width 93 height 9
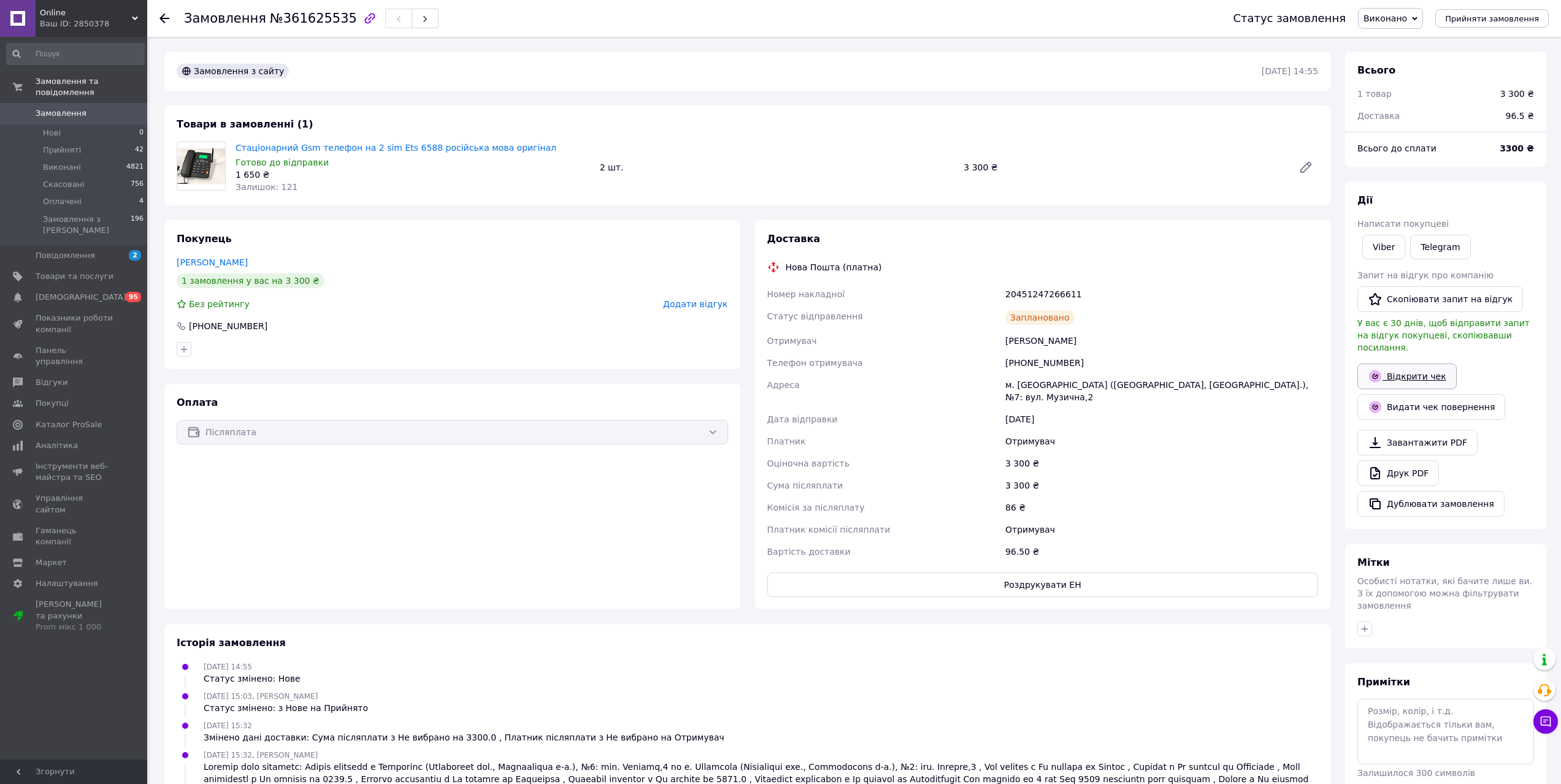
click at [1390, 368] on link "Відкрити чек" at bounding box center [1406, 376] width 99 height 26
click at [51, 108] on span "Замовлення" at bounding box center [61, 113] width 51 height 11
